Goal: Task Accomplishment & Management: Complete application form

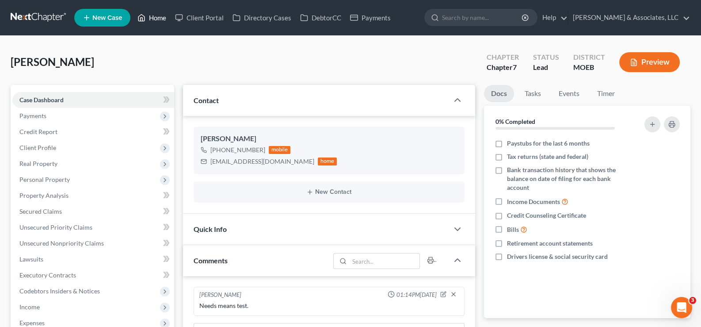
click at [149, 20] on link "Home" at bounding box center [152, 18] width 38 height 16
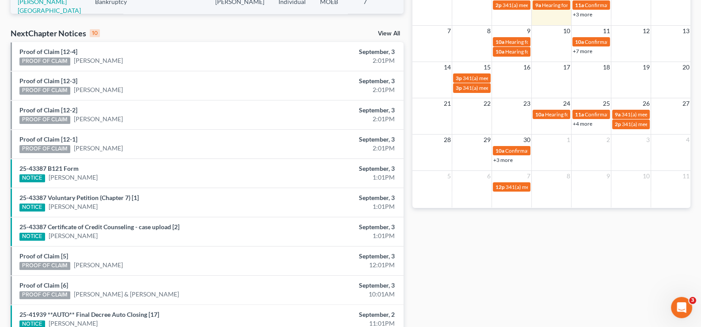
scroll to position [218, 0]
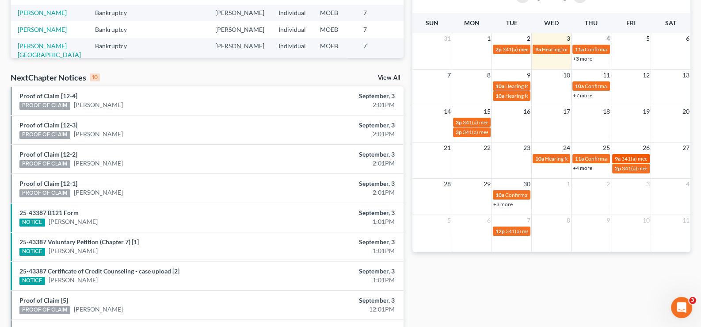
click at [621, 157] on div "9a 341(a) meeting for [PERSON_NAME]" at bounding box center [631, 158] width 32 height 7
select select "Days"
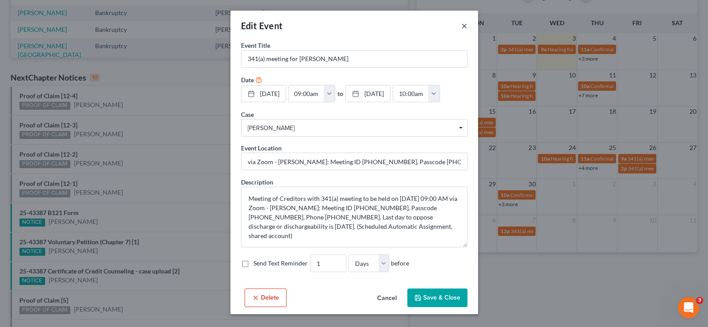
click at [462, 29] on button "×" at bounding box center [464, 25] width 6 height 11
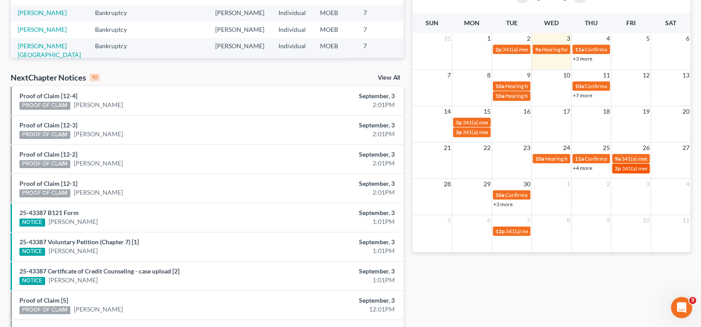
click at [627, 165] on span "341(a) meeting for [PERSON_NAME]" at bounding box center [664, 168] width 85 height 7
select select "Days"
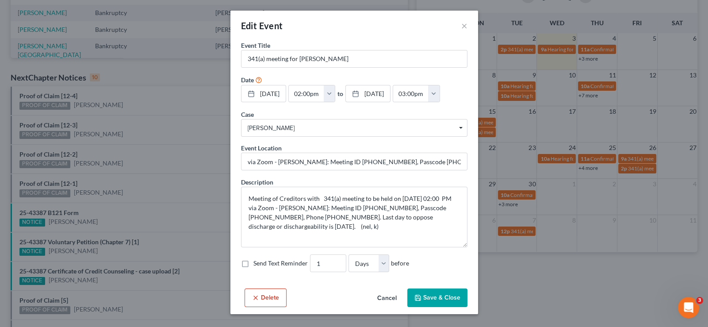
click at [601, 187] on div "Edit Event × Event Title * 341(a) meeting for [PERSON_NAME] Date [DATE] close D…" at bounding box center [354, 163] width 708 height 327
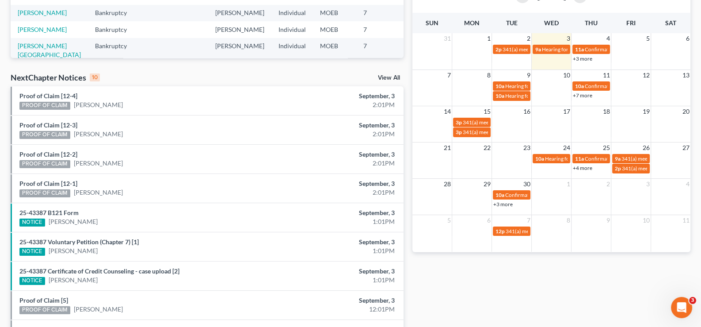
click at [502, 202] on link "+3 more" at bounding box center [502, 204] width 19 height 7
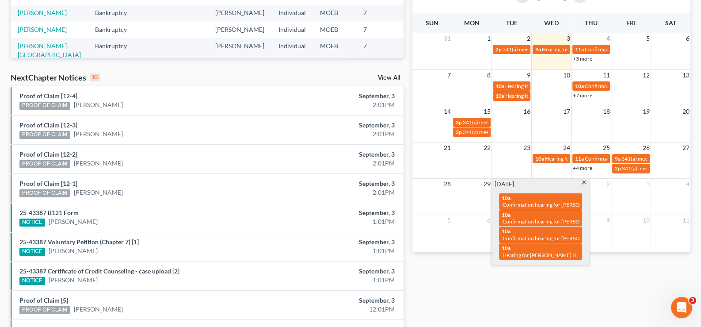
click at [583, 181] on span at bounding box center [584, 183] width 7 height 6
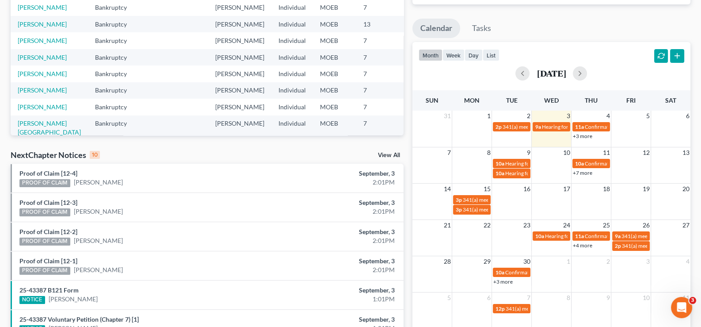
scroll to position [129, 0]
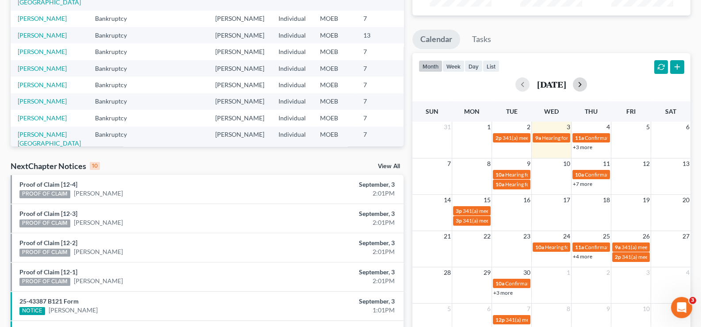
click at [587, 84] on button "button" at bounding box center [580, 84] width 14 height 14
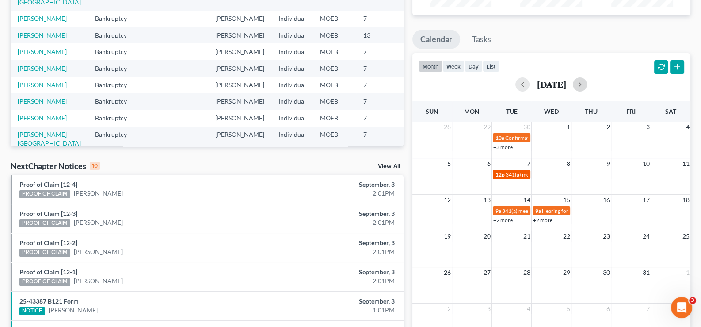
click at [511, 175] on span "341(a) meeting for [PERSON_NAME]" at bounding box center [548, 174] width 85 height 7
select select "Days"
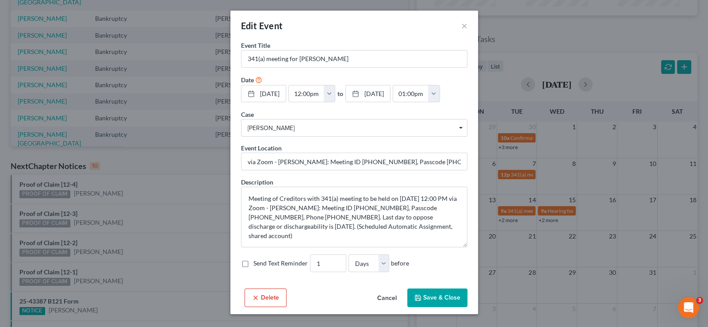
click at [380, 292] on button "Cancel" at bounding box center [387, 298] width 34 height 18
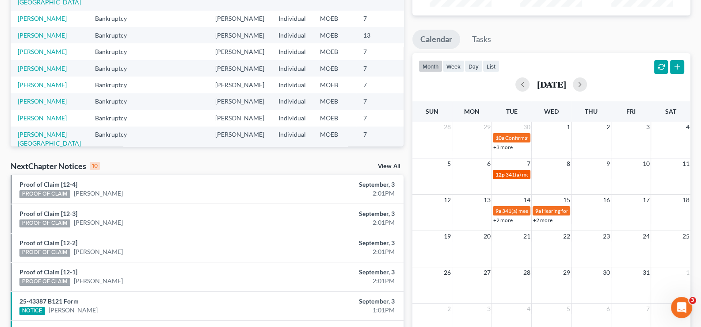
click at [502, 174] on span "12p" at bounding box center [499, 174] width 9 height 7
select select "Days"
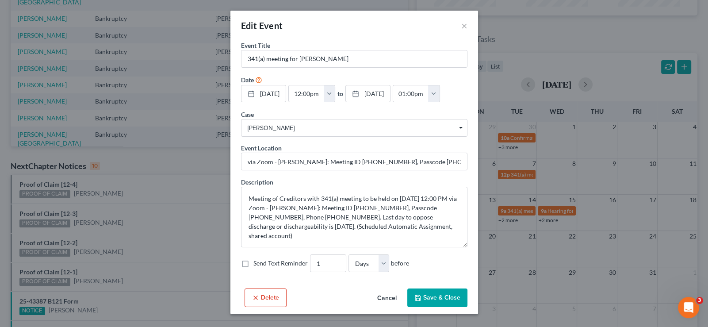
click at [385, 296] on button "Cancel" at bounding box center [387, 298] width 34 height 18
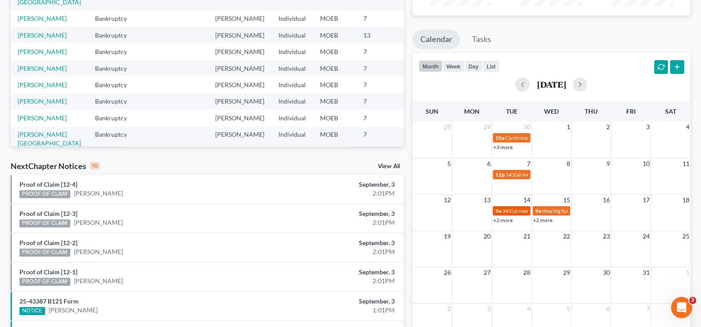
click at [508, 211] on span "341(a) meeting for [PERSON_NAME]" at bounding box center [544, 210] width 85 height 7
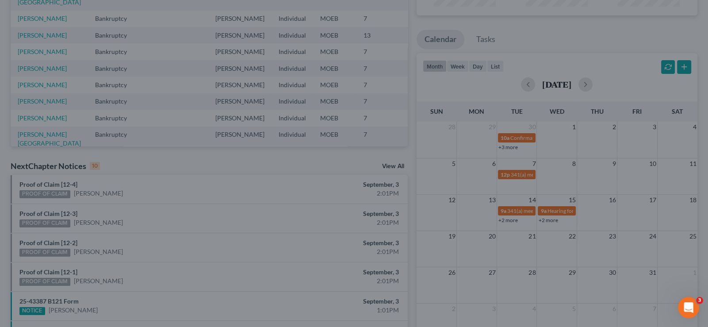
click at [519, 243] on div "Edit Event × Event Title * 341(a) meeting for [PERSON_NAME] Date [DATE] close D…" at bounding box center [354, 163] width 708 height 327
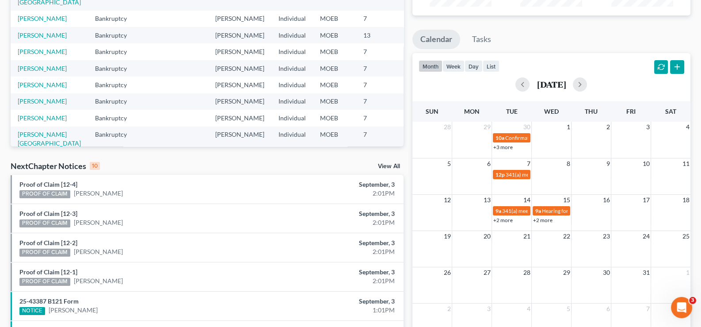
click at [509, 221] on link "+2 more" at bounding box center [502, 220] width 19 height 7
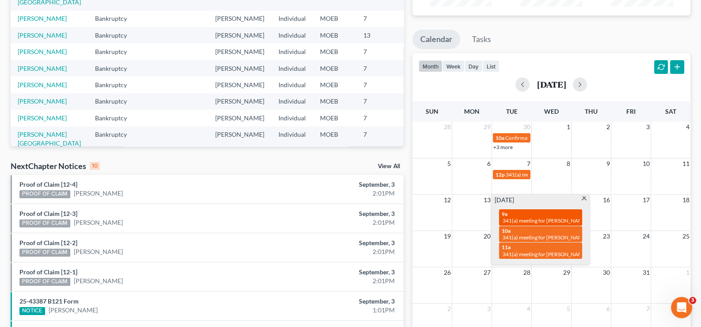
click at [537, 213] on div "9a 341(a) meeting for [PERSON_NAME]" at bounding box center [541, 217] width 78 height 14
select select "Days"
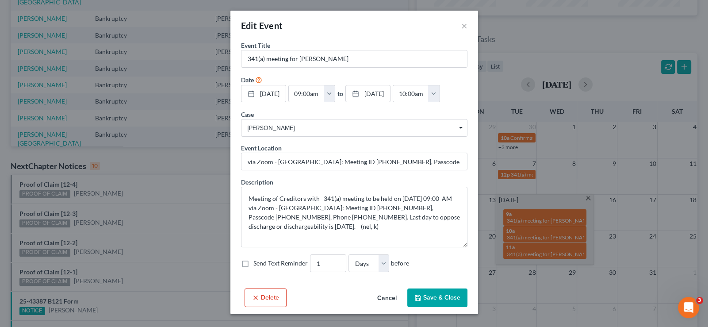
click at [388, 307] on button "Cancel" at bounding box center [387, 298] width 34 height 18
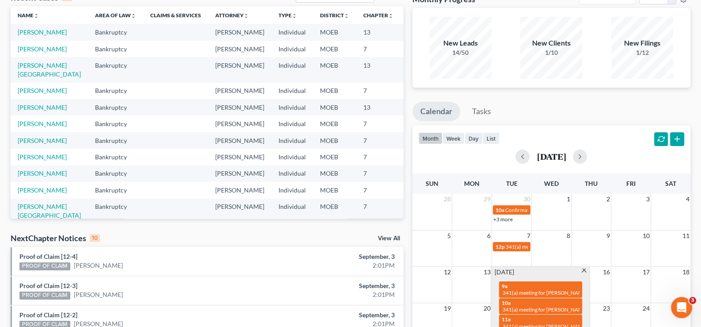
scroll to position [0, 0]
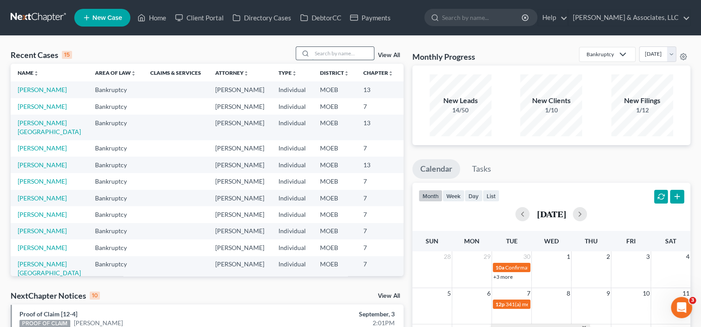
click at [334, 57] on input "search" at bounding box center [343, 53] width 62 height 13
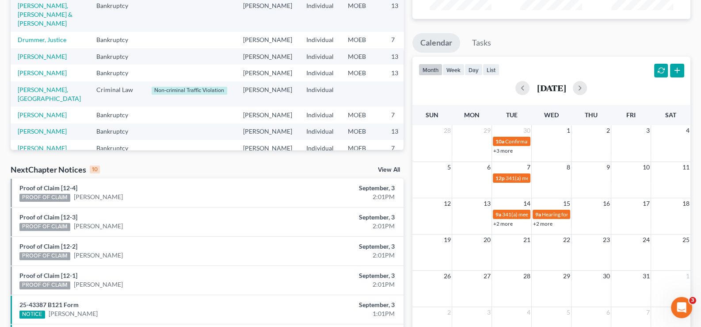
scroll to position [133, 0]
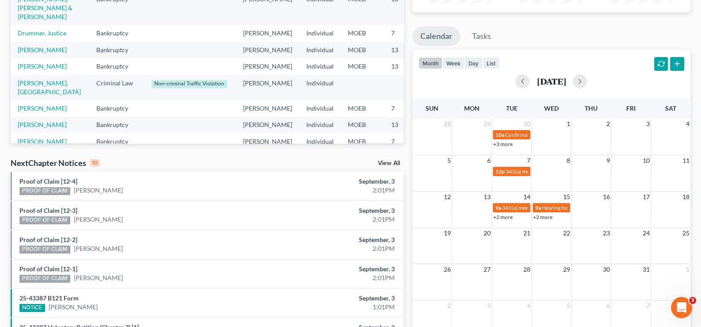
type input "mer"
click at [503, 217] on link "+2 more" at bounding box center [502, 216] width 19 height 7
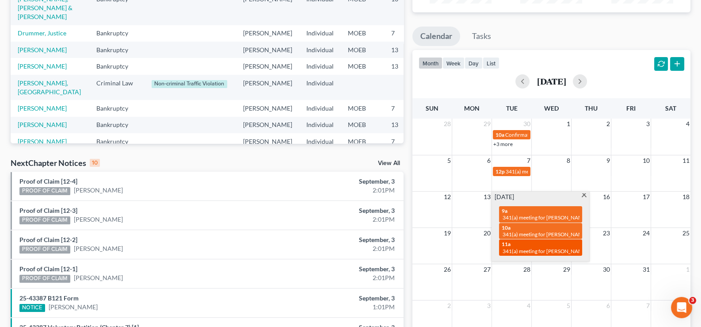
click at [532, 245] on div "11a 341(a) meeting for [PERSON_NAME]" at bounding box center [541, 247] width 78 height 14
select select "Days"
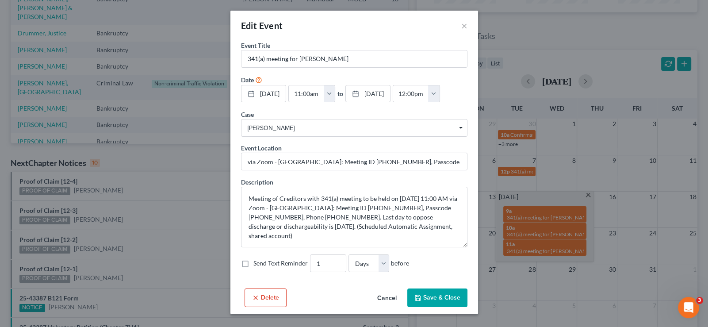
click at [498, 289] on div "Edit Event × Event Title * 341(a) meeting for [PERSON_NAME] Date [DATE] close D…" at bounding box center [354, 163] width 708 height 327
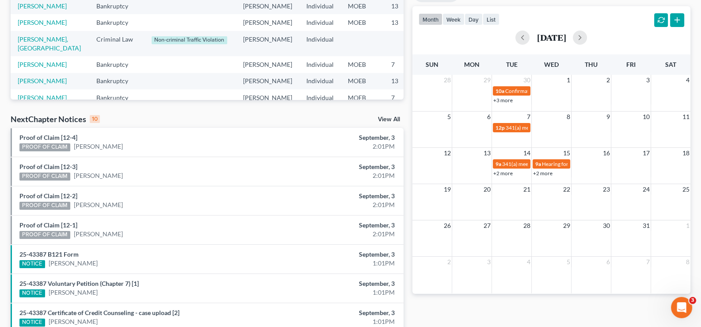
scroll to position [176, 0]
click at [545, 174] on link "+2 more" at bounding box center [542, 173] width 19 height 7
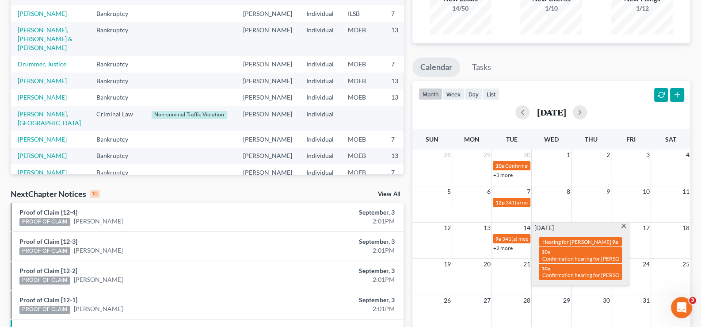
scroll to position [0, 0]
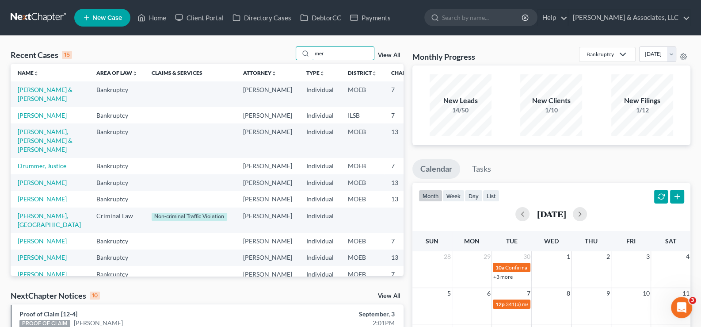
drag, startPoint x: 303, startPoint y: 55, endPoint x: 279, endPoint y: 54, distance: 24.3
click at [279, 53] on div "Recent Cases 15 mer View All" at bounding box center [207, 54] width 393 height 17
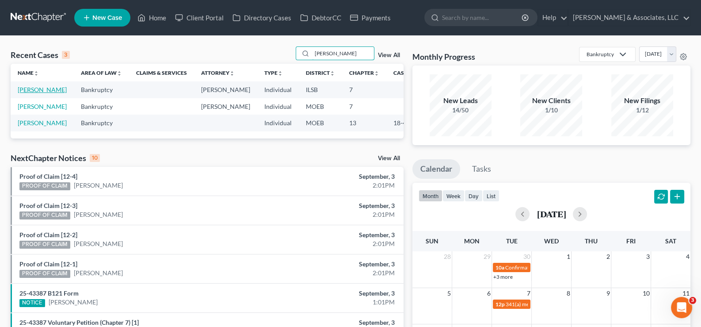
type input "[PERSON_NAME]"
click at [22, 93] on link "[PERSON_NAME]" at bounding box center [42, 90] width 49 height 8
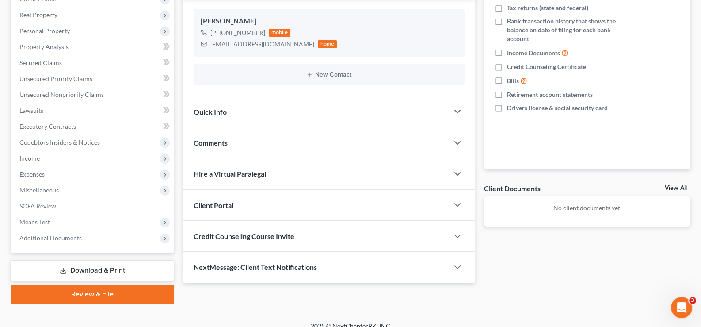
scroll to position [158, 0]
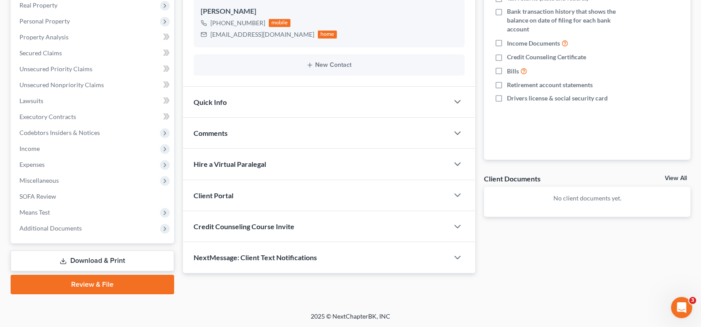
click at [210, 198] on span "Client Portal" at bounding box center [214, 195] width 40 height 8
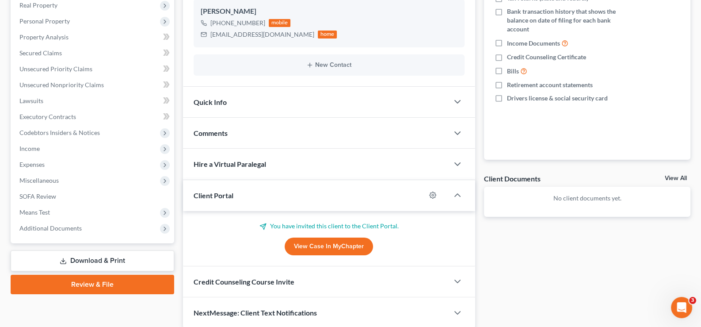
click at [210, 198] on span "Client Portal" at bounding box center [214, 195] width 40 height 8
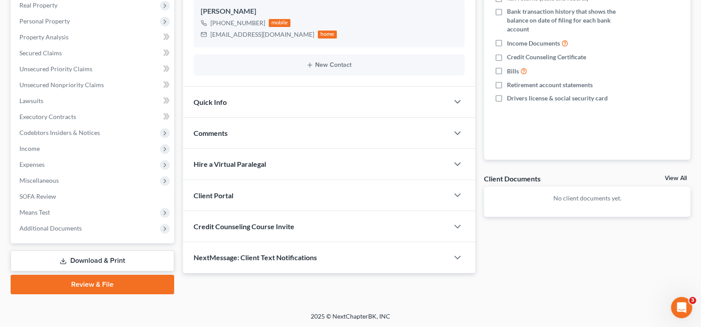
click at [217, 228] on span "Credit Counseling Course Invite" at bounding box center [244, 226] width 101 height 8
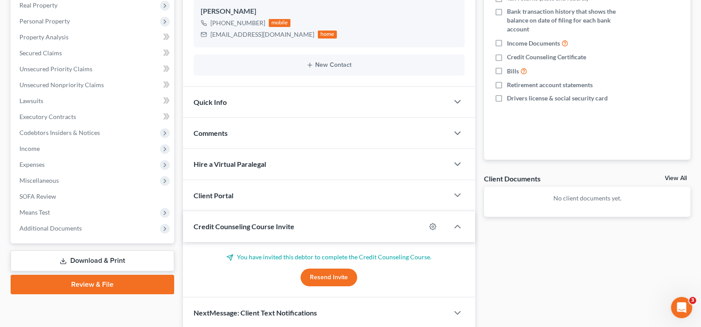
click at [217, 228] on span "Credit Counseling Course Invite" at bounding box center [244, 226] width 101 height 8
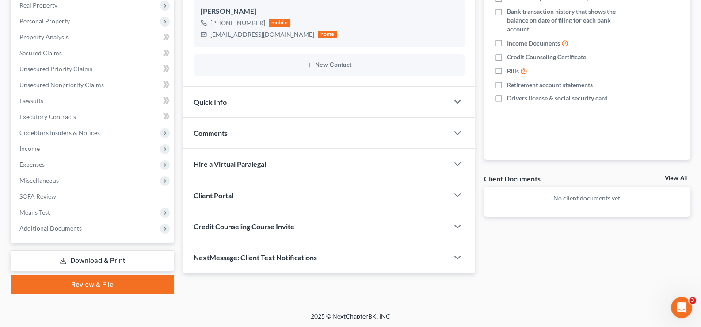
scroll to position [0, 0]
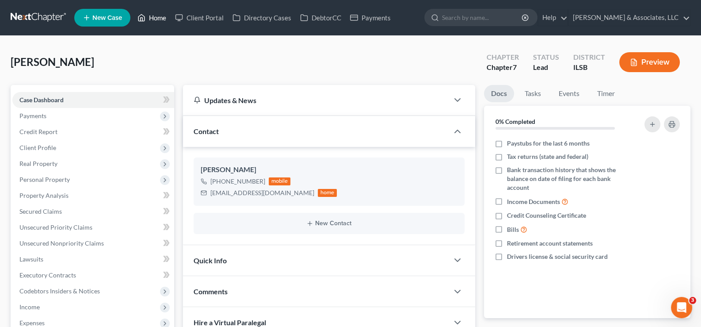
drag, startPoint x: 161, startPoint y: 24, endPoint x: 347, endPoint y: 38, distance: 185.7
click at [161, 24] on link "Home" at bounding box center [152, 18] width 38 height 16
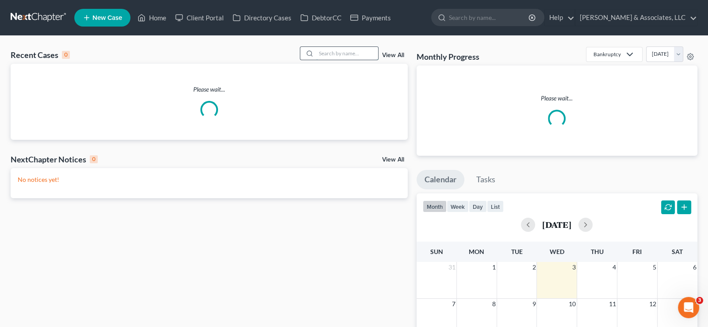
click at [347, 53] on input "search" at bounding box center [347, 53] width 62 height 13
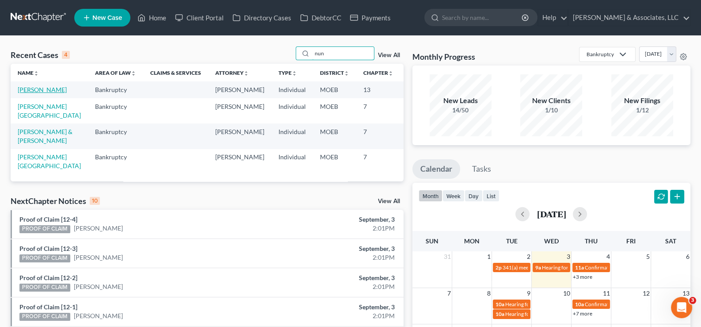
type input "nun"
click at [36, 93] on link "[PERSON_NAME]" at bounding box center [42, 90] width 49 height 8
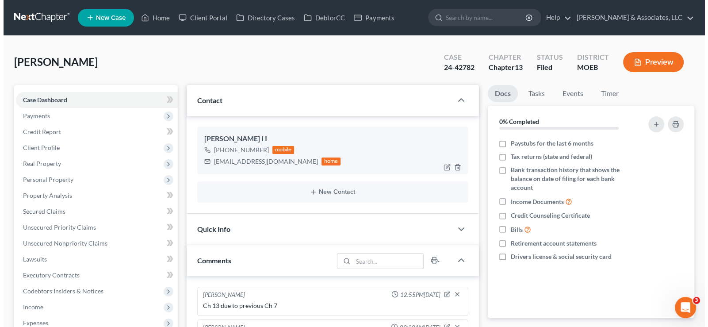
scroll to position [343, 0]
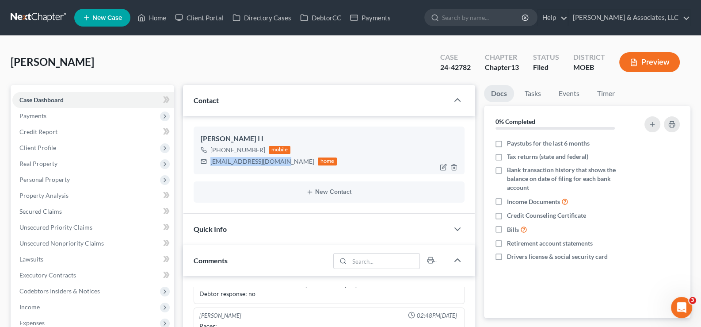
drag, startPoint x: 212, startPoint y: 163, endPoint x: 285, endPoint y: 162, distance: 72.9
click at [285, 162] on div "[EMAIL_ADDRESS][DOMAIN_NAME] home" at bounding box center [269, 161] width 137 height 11
copy div "[EMAIL_ADDRESS][DOMAIN_NAME]"
drag, startPoint x: 167, startPoint y: 18, endPoint x: 285, endPoint y: 47, distance: 121.0
click at [167, 18] on link "Home" at bounding box center [152, 18] width 38 height 16
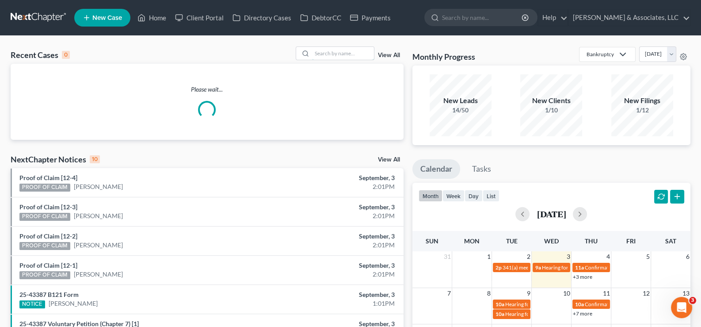
click at [323, 53] on input "search" at bounding box center [343, 53] width 62 height 13
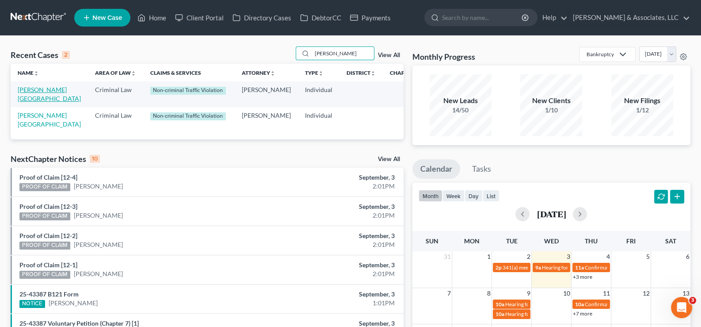
type input "[PERSON_NAME]"
click at [30, 97] on link "[PERSON_NAME][GEOGRAPHIC_DATA]" at bounding box center [49, 94] width 63 height 16
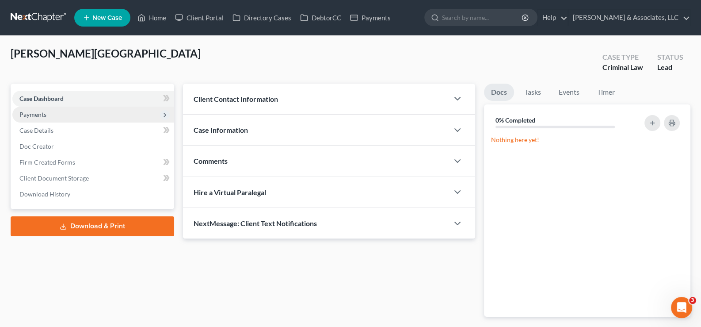
click at [33, 112] on span "Payments" at bounding box center [32, 114] width 27 height 8
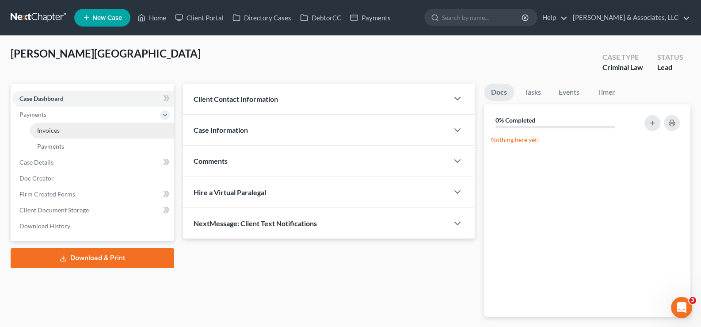
click at [50, 132] on span "Invoices" at bounding box center [48, 130] width 23 height 8
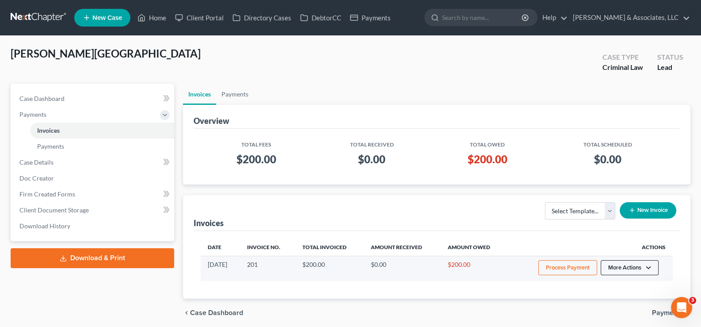
click at [621, 269] on button "More Actions" at bounding box center [630, 267] width 58 height 15
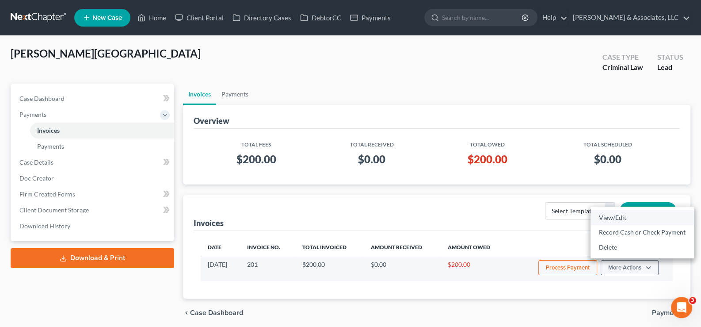
click at [619, 218] on link "View/Edit" at bounding box center [641, 217] width 103 height 15
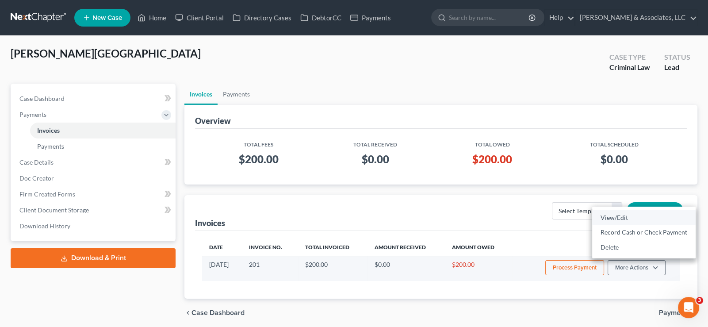
select select "0"
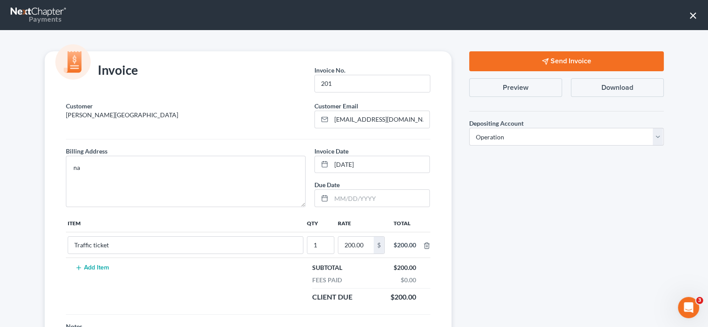
click at [557, 55] on button "Send Invoice" at bounding box center [566, 61] width 194 height 20
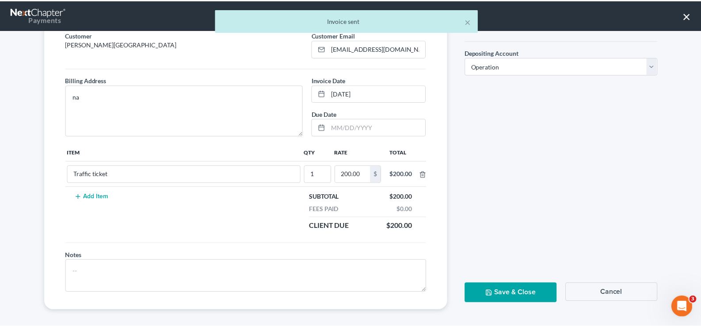
scroll to position [74, 0]
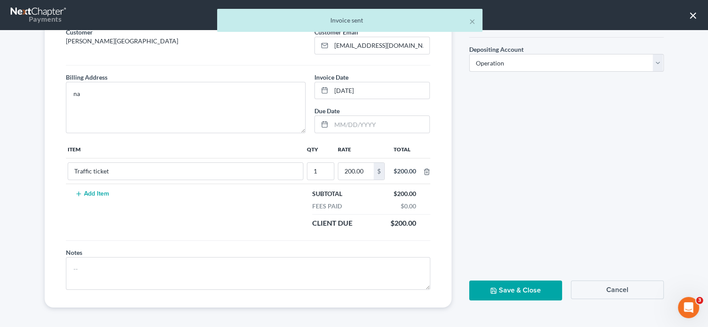
click at [513, 280] on button "Save & Close" at bounding box center [515, 290] width 93 height 20
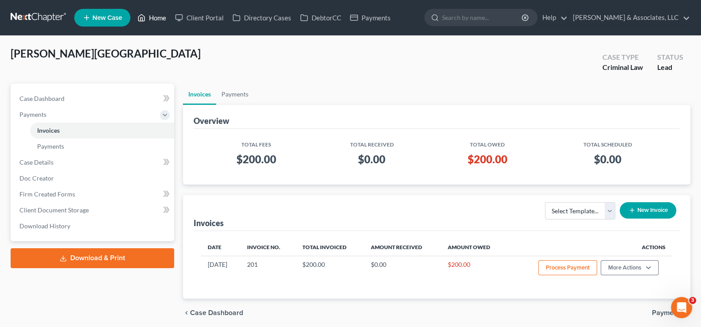
click at [160, 15] on link "Home" at bounding box center [152, 18] width 38 height 16
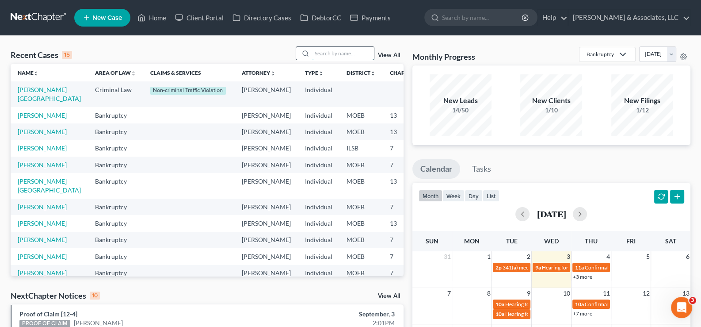
click at [362, 51] on input "search" at bounding box center [343, 53] width 62 height 13
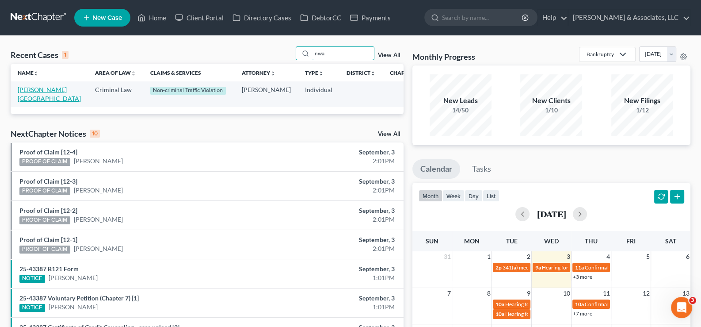
type input "nwa"
click at [42, 98] on link "[PERSON_NAME][GEOGRAPHIC_DATA]" at bounding box center [49, 94] width 63 height 16
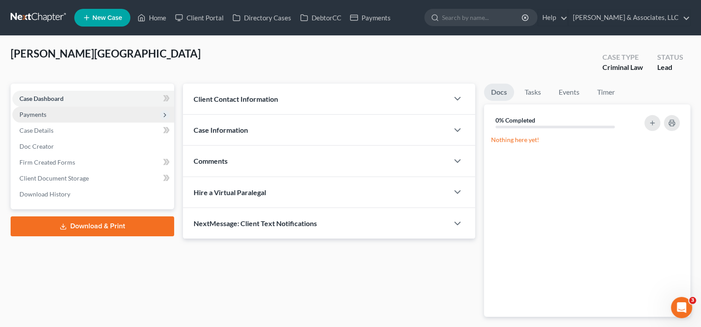
click at [46, 117] on span "Payments" at bounding box center [32, 114] width 27 height 8
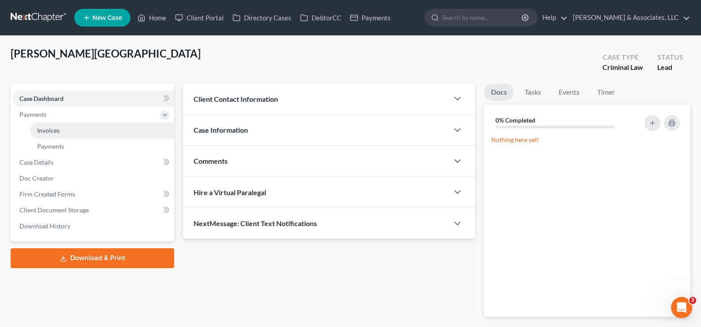
click at [48, 131] on span "Invoices" at bounding box center [48, 130] width 23 height 8
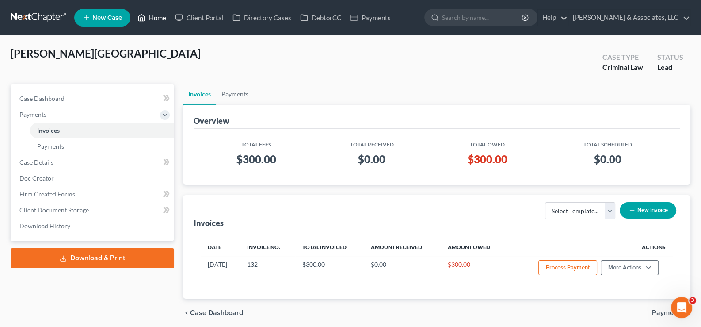
click at [161, 14] on link "Home" at bounding box center [152, 18] width 38 height 16
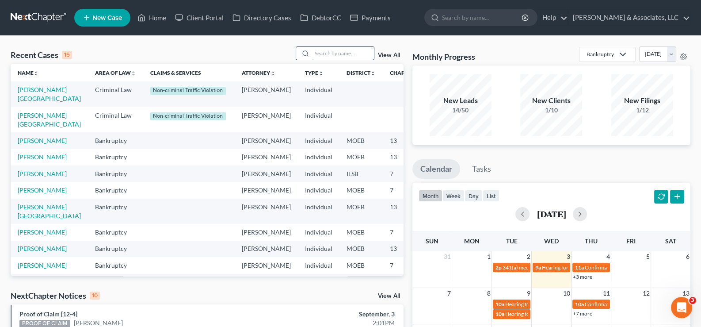
click at [319, 51] on input "search" at bounding box center [343, 53] width 62 height 13
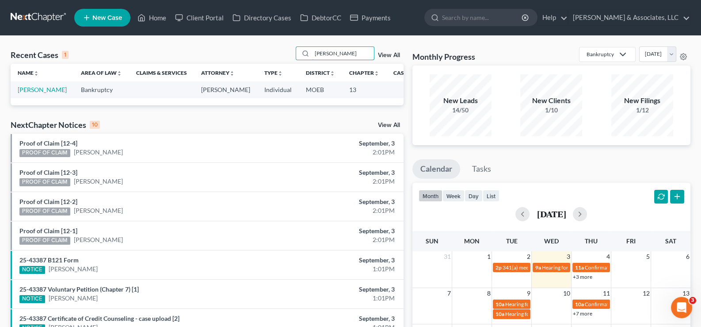
drag, startPoint x: 303, startPoint y: 58, endPoint x: 282, endPoint y: 59, distance: 20.3
click at [282, 59] on div "Recent Cases 1 [PERSON_NAME] View All" at bounding box center [207, 54] width 393 height 17
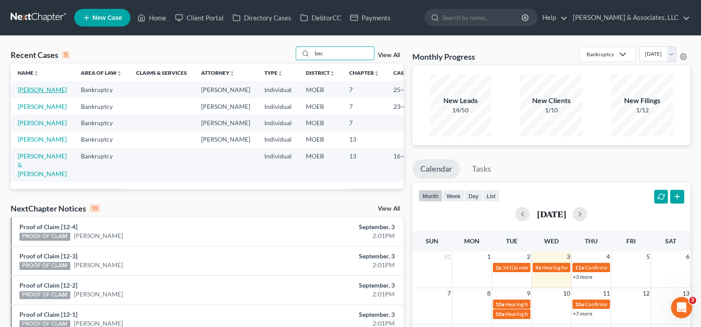
type input "bec"
click at [23, 93] on link "[PERSON_NAME]" at bounding box center [42, 90] width 49 height 8
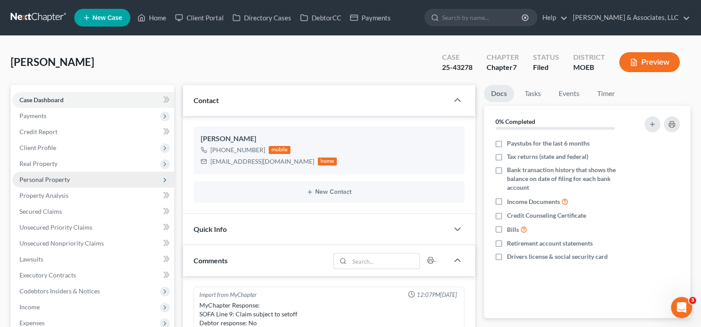
scroll to position [1028, 0]
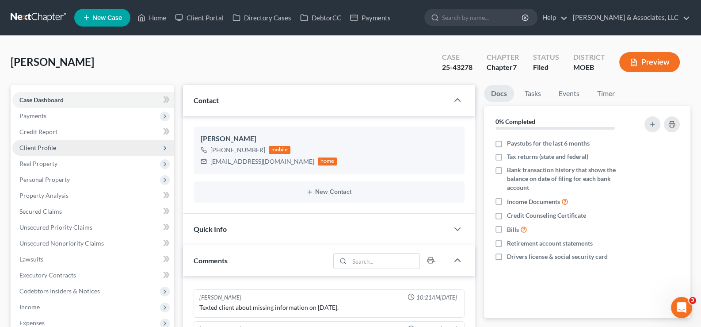
click at [31, 144] on span "Client Profile" at bounding box center [37, 148] width 37 height 8
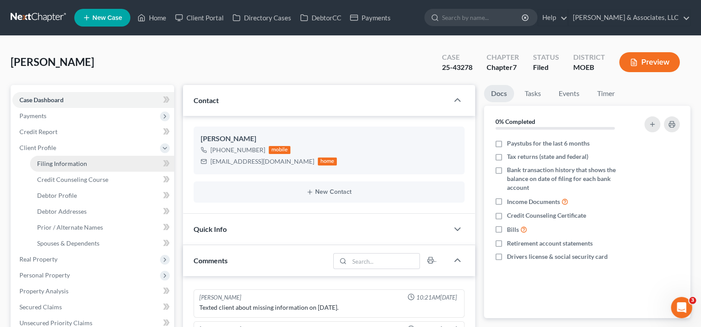
click at [48, 162] on span "Filing Information" at bounding box center [62, 164] width 50 height 8
select select "1"
select select "0"
select select "45"
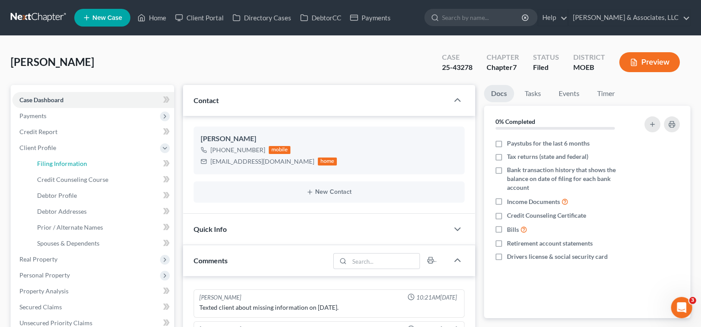
select select "0"
select select "26"
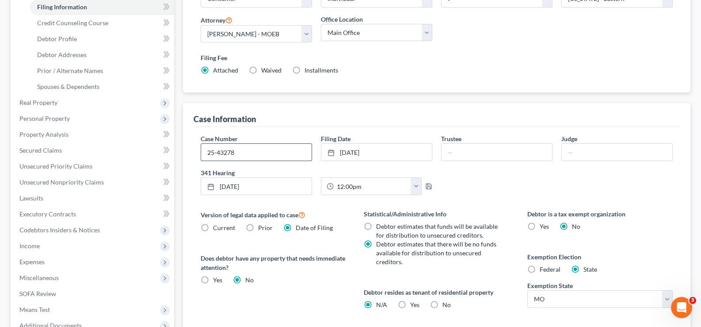
scroll to position [176, 0]
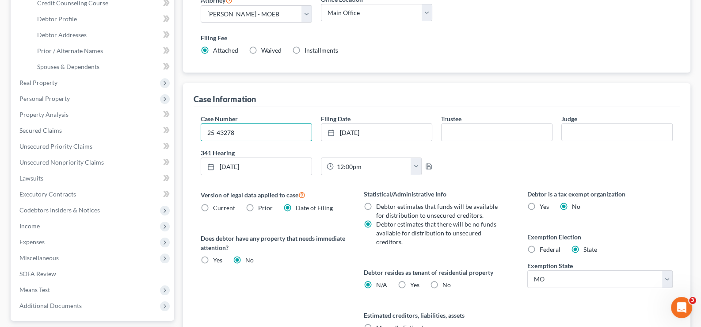
drag, startPoint x: 236, startPoint y: 130, endPoint x: 186, endPoint y: 135, distance: 51.1
click at [186, 135] on div "Case Information Case Number 25-43278 Filing Date [DATE] close Date [DATE] Time…" at bounding box center [437, 222] width 508 height 279
